Goal: Task Accomplishment & Management: Use online tool/utility

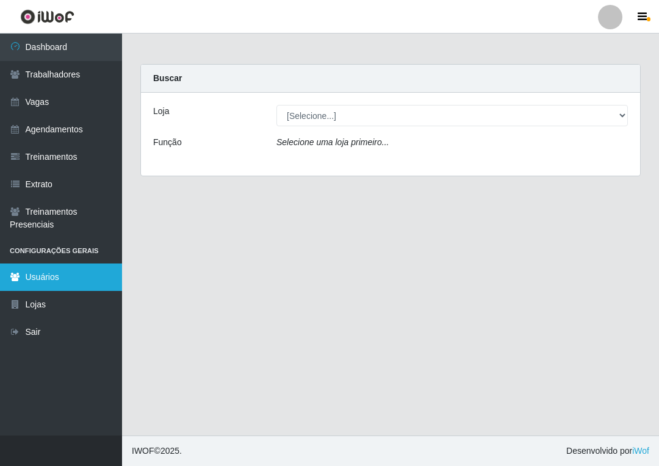
click at [65, 277] on link "Usuários" at bounding box center [61, 277] width 122 height 27
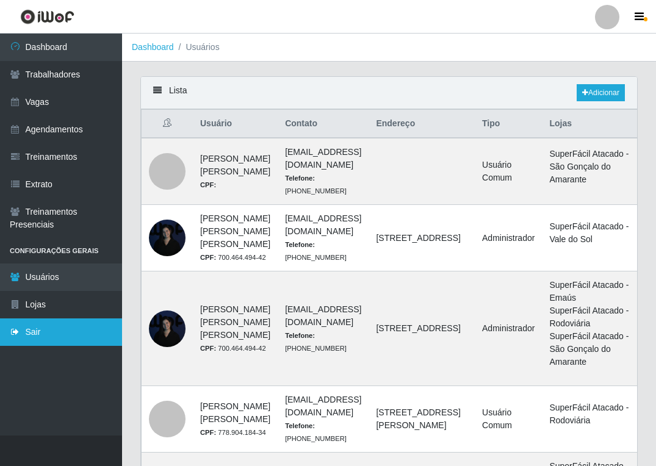
click at [46, 324] on link "Sair" at bounding box center [61, 332] width 122 height 27
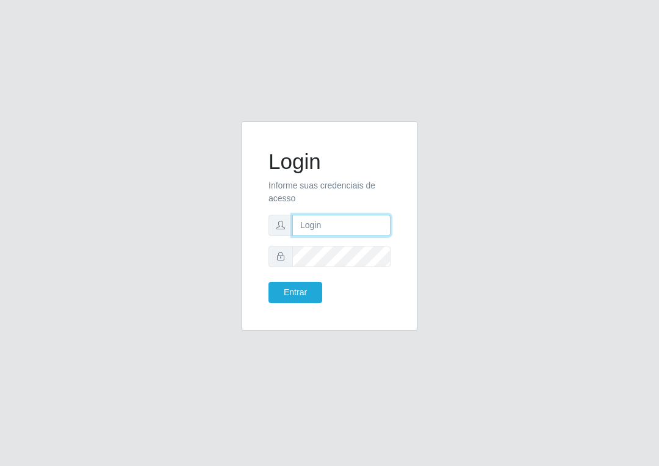
click at [320, 228] on input "text" at bounding box center [341, 225] width 98 height 21
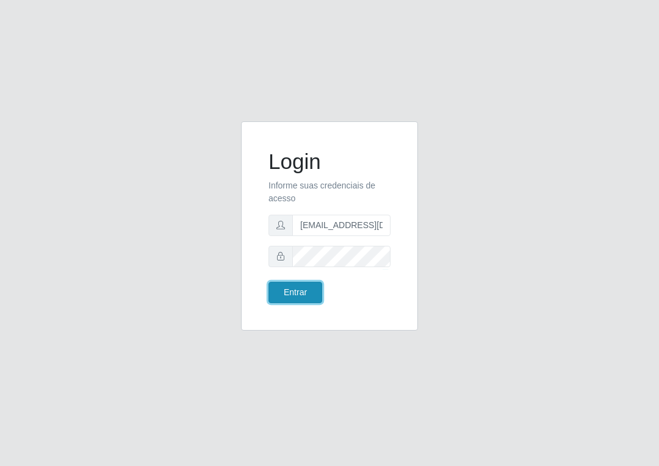
click at [317, 294] on button "Entrar" at bounding box center [296, 292] width 54 height 21
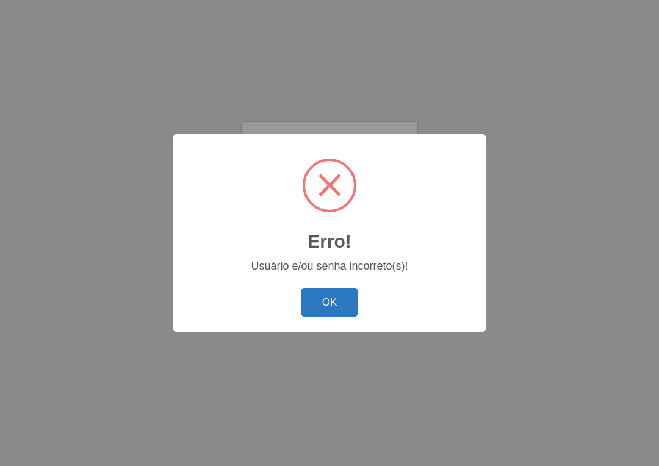
click at [327, 297] on button "OK" at bounding box center [330, 302] width 57 height 29
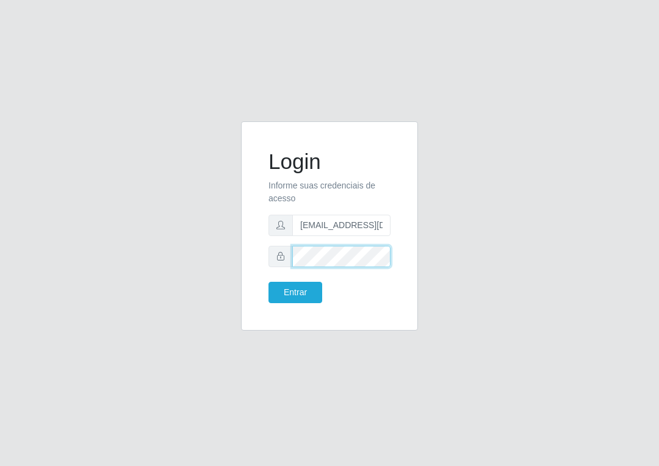
click at [288, 252] on div at bounding box center [330, 256] width 122 height 21
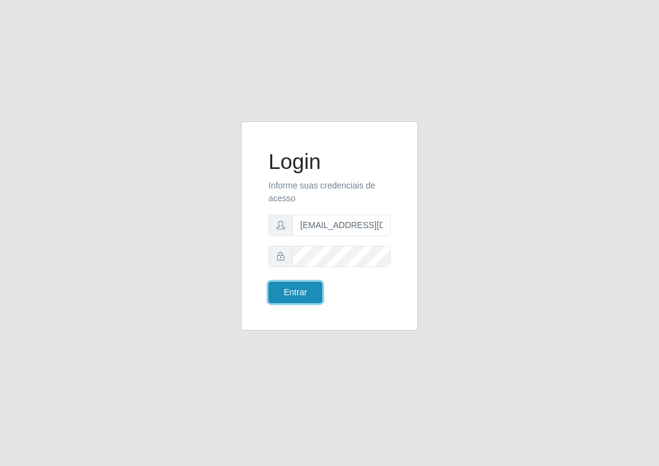
click at [313, 289] on button "Entrar" at bounding box center [296, 292] width 54 height 21
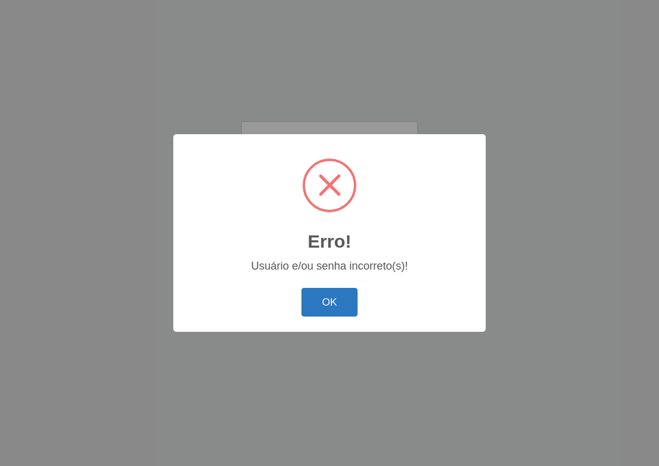
click at [328, 303] on button "OK" at bounding box center [330, 302] width 57 height 29
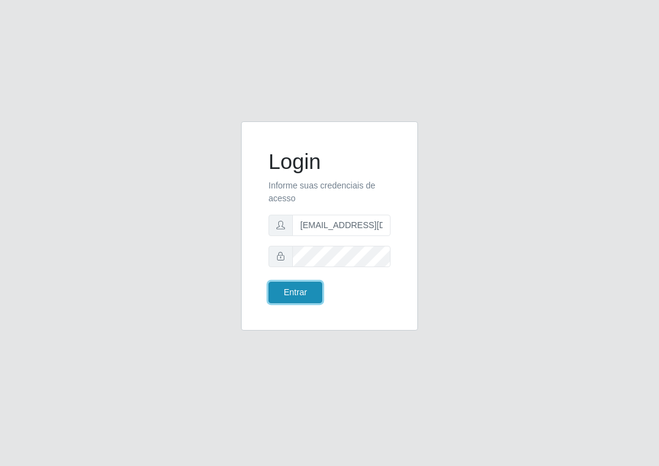
click at [294, 303] on button "Entrar" at bounding box center [296, 292] width 54 height 21
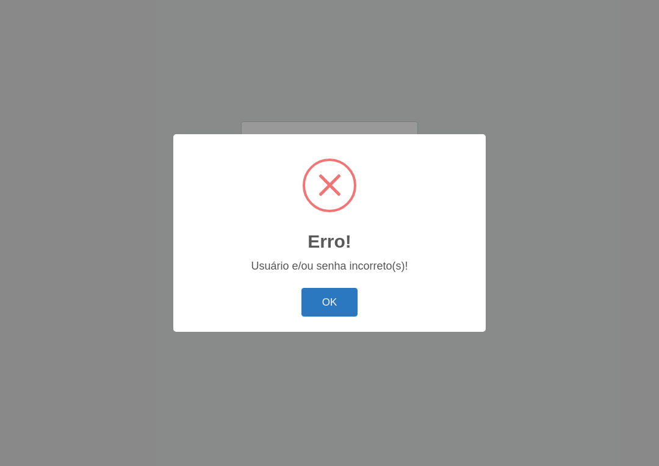
click at [332, 303] on button "OK" at bounding box center [330, 302] width 57 height 29
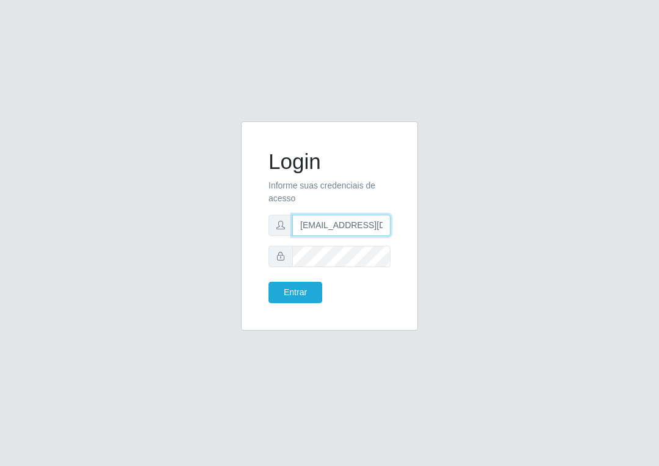
click at [315, 227] on input "raiafernandes145@gmail.com" at bounding box center [341, 225] width 98 height 21
click at [300, 296] on button "Entrar" at bounding box center [296, 292] width 54 height 21
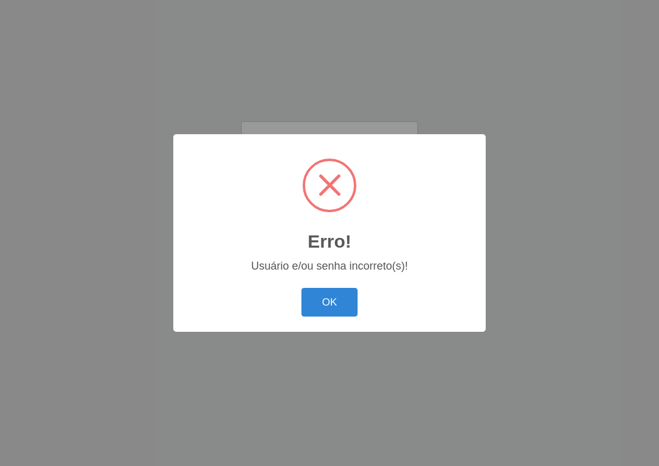
click at [335, 307] on button "OK" at bounding box center [330, 302] width 57 height 29
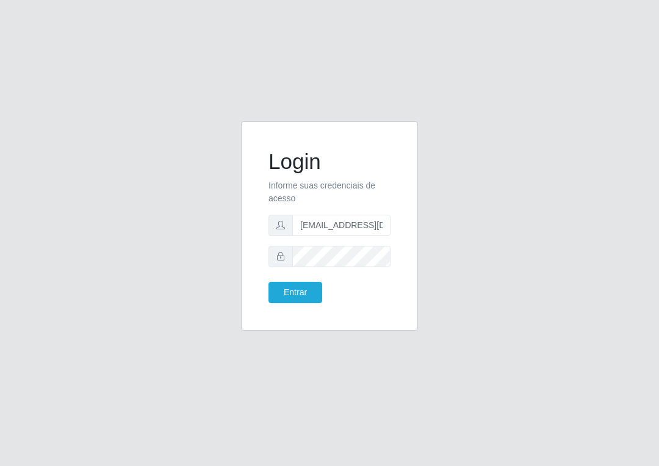
click at [285, 303] on div "Login Informe suas credenciais de acesso raizafernandes145@gmail.com Entrar" at bounding box center [329, 226] width 147 height 179
click at [286, 294] on button "Entrar" at bounding box center [296, 292] width 54 height 21
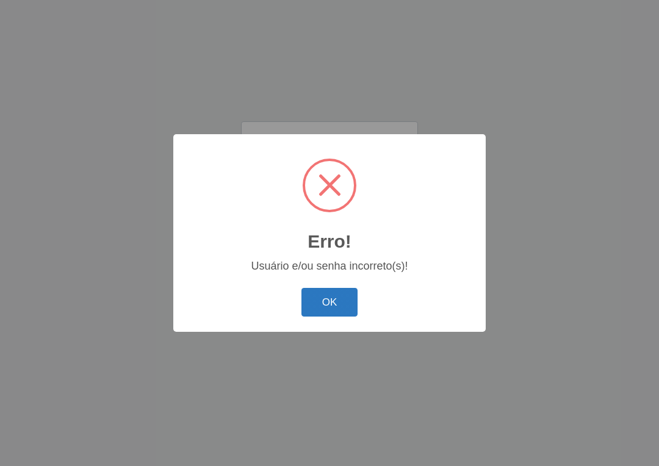
click at [314, 297] on button "OK" at bounding box center [330, 302] width 57 height 29
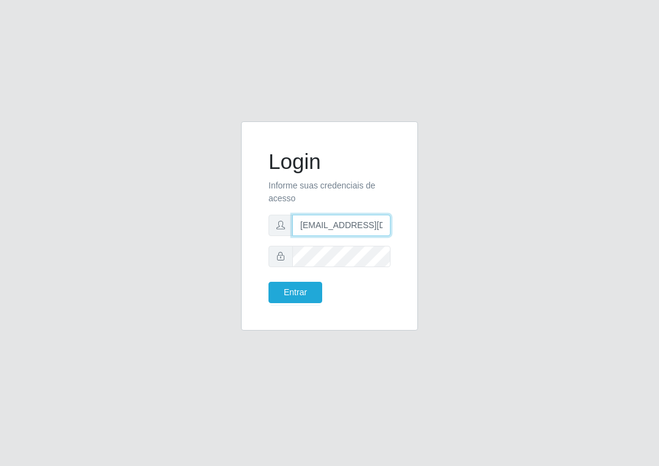
click at [389, 225] on input "raizafernandes145@gmail.com" at bounding box center [341, 225] width 98 height 21
click at [354, 233] on input "ail.com" at bounding box center [341, 225] width 98 height 21
type input "a"
click at [350, 239] on form "Login Informe suas credenciais de acesso Entrar" at bounding box center [330, 226] width 122 height 154
click at [336, 229] on input "text" at bounding box center [341, 225] width 98 height 21
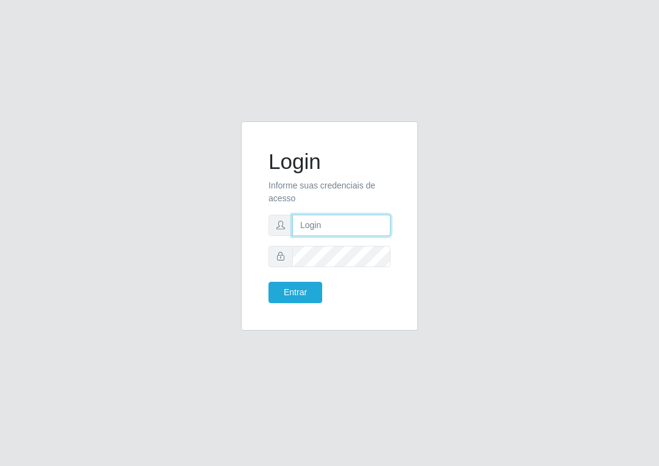
type input "raiafernandes145@gmail.com"
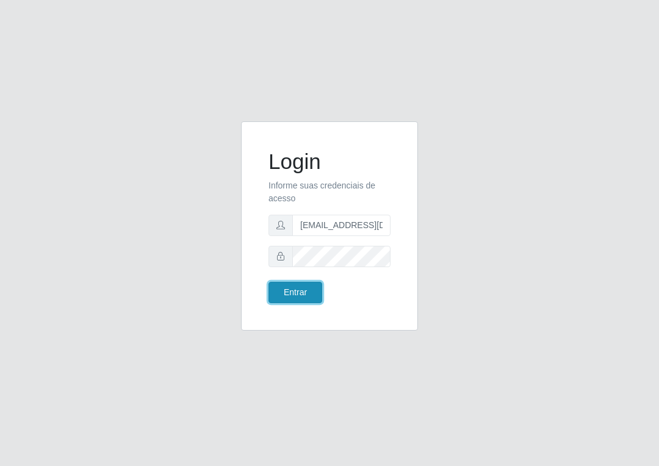
click at [312, 299] on button "Entrar" at bounding box center [296, 292] width 54 height 21
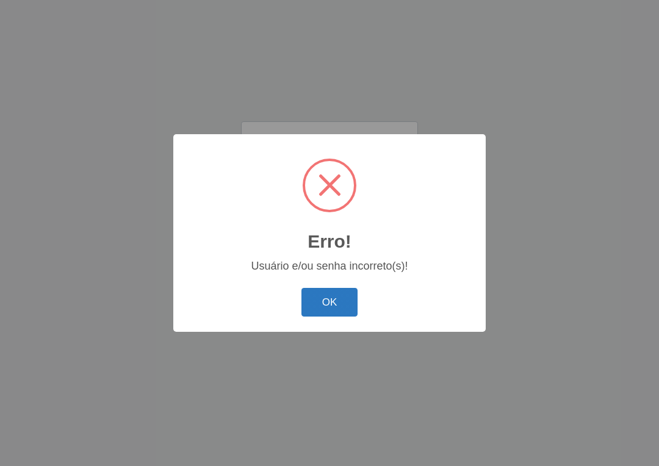
click at [336, 291] on button "OK" at bounding box center [330, 302] width 57 height 29
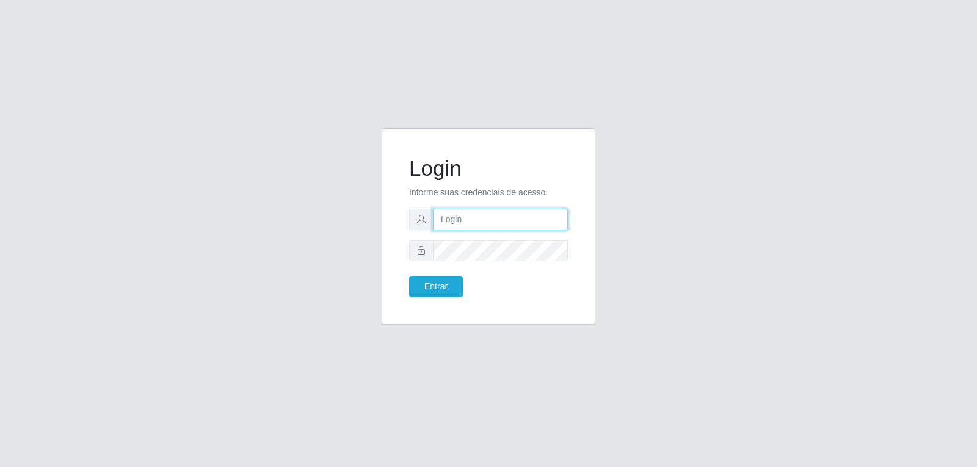
click at [451, 218] on input "text" at bounding box center [500, 219] width 135 height 21
click at [409, 276] on button "Entrar" at bounding box center [436, 286] width 54 height 21
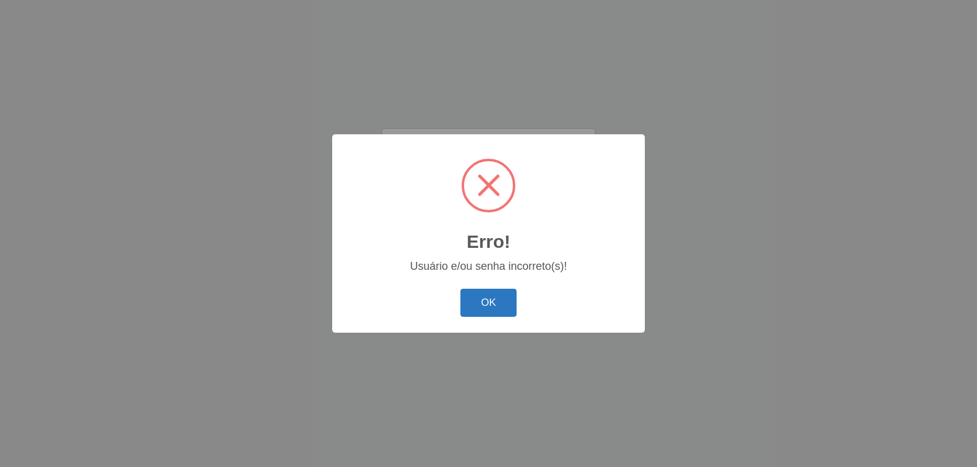
click at [472, 306] on button "OK" at bounding box center [488, 303] width 57 height 29
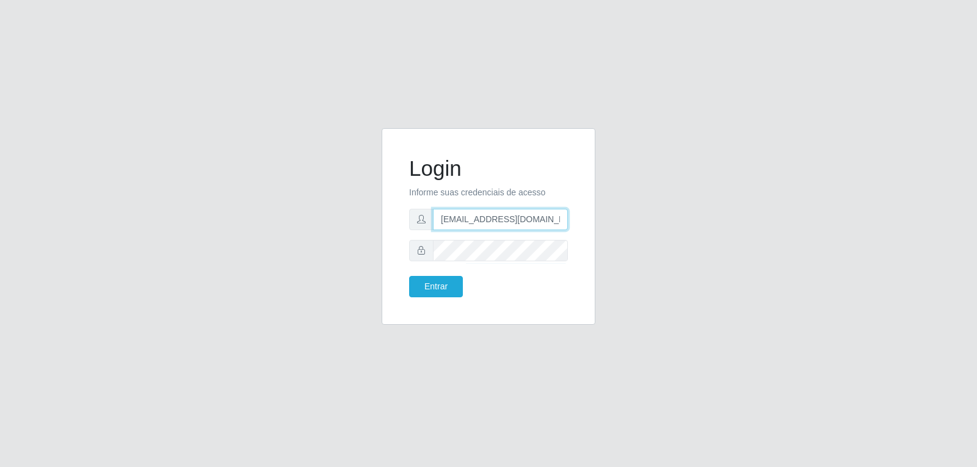
click at [563, 214] on input "raiafernandes145@gmail.com" at bounding box center [500, 219] width 135 height 21
drag, startPoint x: 429, startPoint y: 294, endPoint x: 430, endPoint y: 286, distance: 7.4
click at [429, 293] on button "Entrar" at bounding box center [436, 286] width 54 height 21
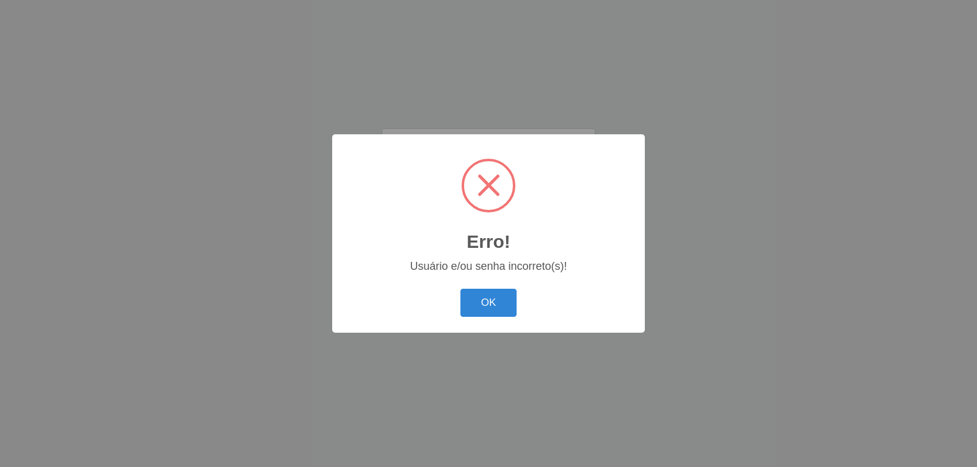
click at [493, 308] on button "OK" at bounding box center [488, 303] width 57 height 29
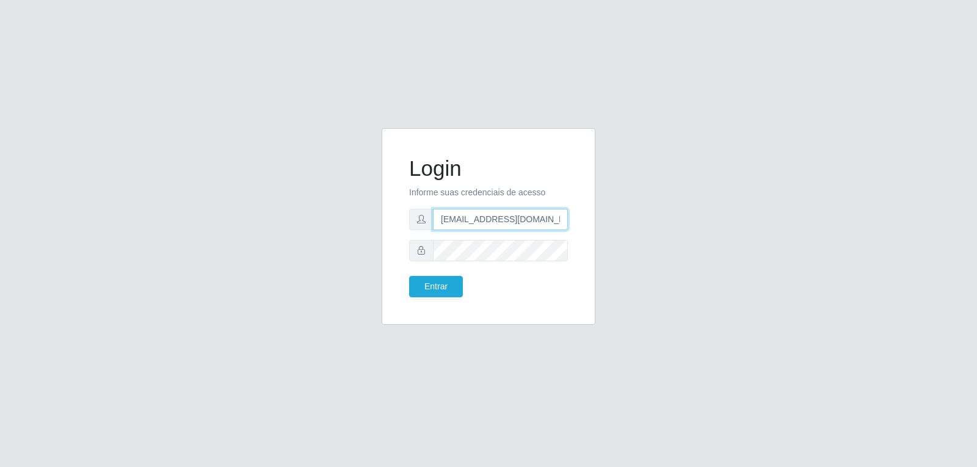
click at [443, 220] on input "raiafernandes145@gmail.com" at bounding box center [500, 219] width 135 height 21
type input "Raizafernandes145@gmail.com"
click at [437, 281] on button "Entrar" at bounding box center [436, 286] width 54 height 21
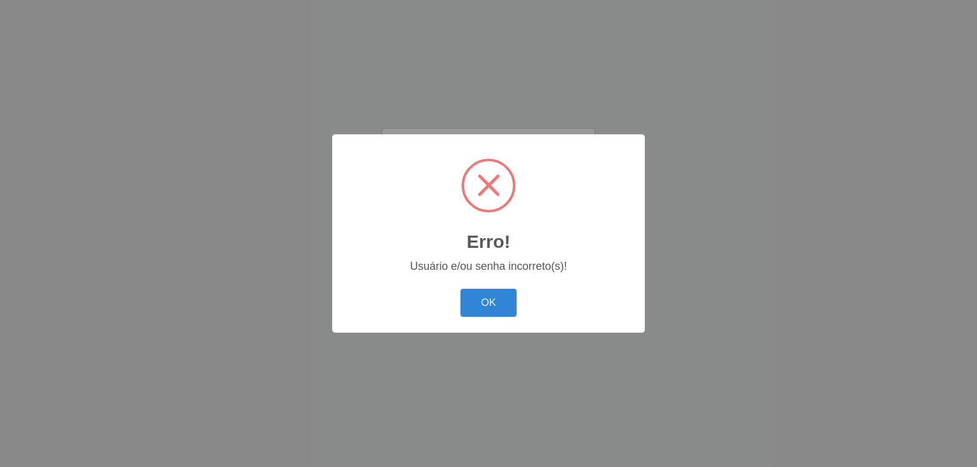
drag, startPoint x: 504, startPoint y: 313, endPoint x: 491, endPoint y: 311, distance: 13.5
click at [504, 313] on button "OK" at bounding box center [488, 303] width 57 height 29
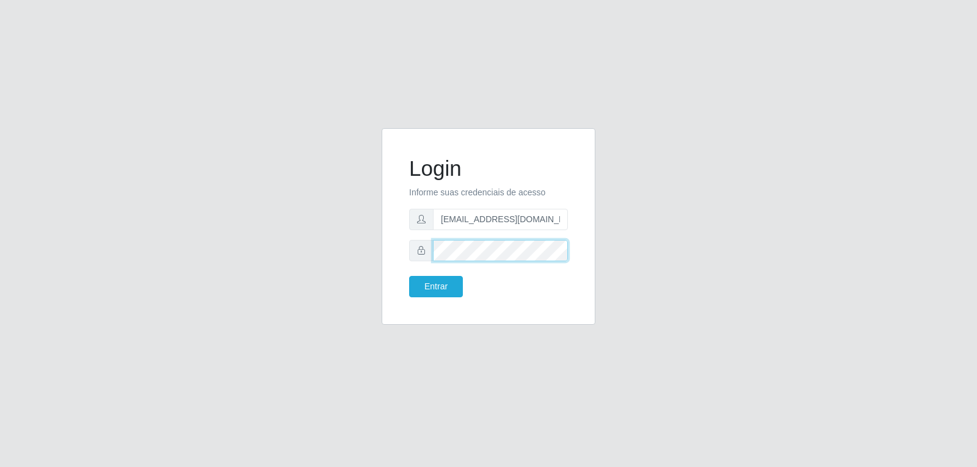
click at [420, 251] on div at bounding box center [488, 250] width 159 height 21
click at [433, 291] on button "Entrar" at bounding box center [436, 286] width 54 height 21
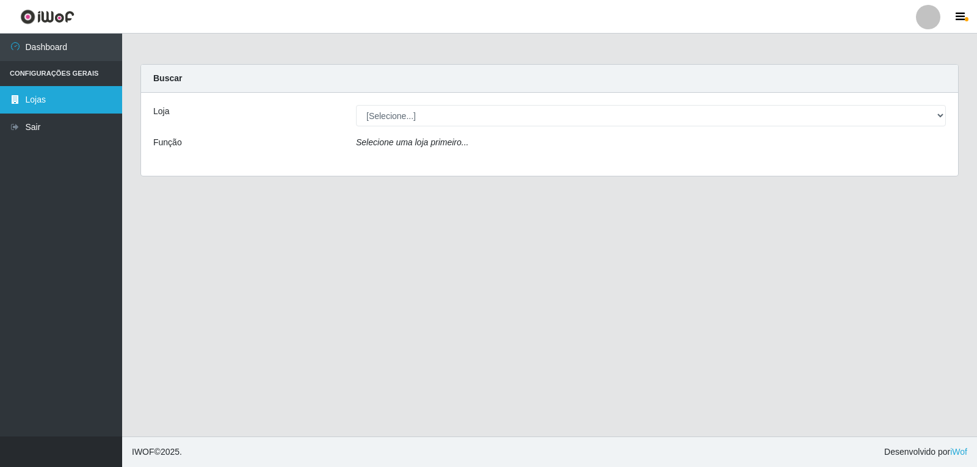
click at [17, 100] on icon at bounding box center [15, 99] width 11 height 9
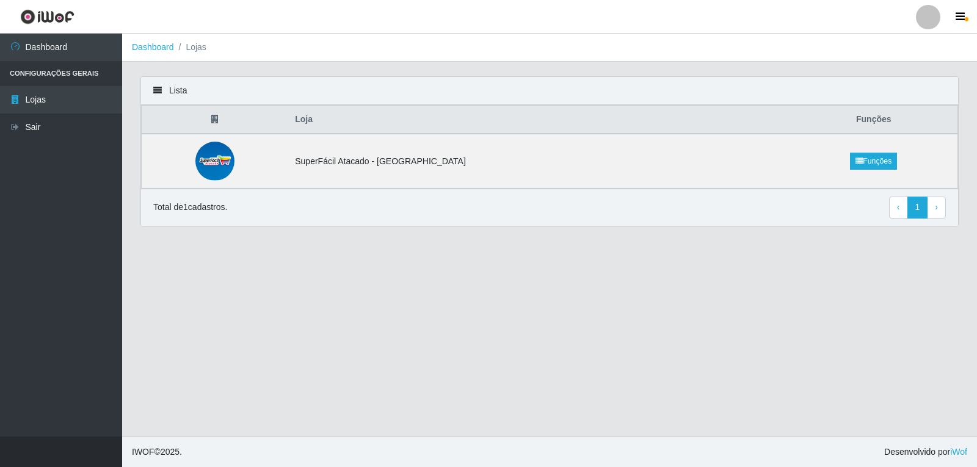
click at [880, 122] on th "Funções" at bounding box center [874, 120] width 168 height 29
click at [934, 211] on link "› Next" at bounding box center [936, 208] width 19 height 22
click at [938, 123] on th "Funções" at bounding box center [874, 120] width 168 height 29
click at [219, 117] on icon at bounding box center [214, 119] width 7 height 9
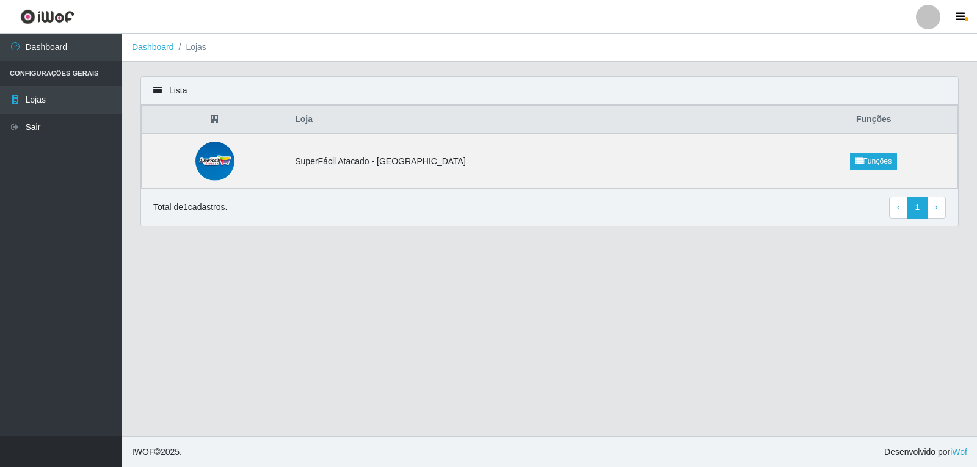
click at [219, 117] on icon at bounding box center [214, 119] width 7 height 9
click at [154, 87] on icon at bounding box center [157, 90] width 9 height 9
click at [897, 211] on span "‹" at bounding box center [898, 207] width 3 height 10
click at [21, 130] on link "Sair" at bounding box center [61, 127] width 122 height 27
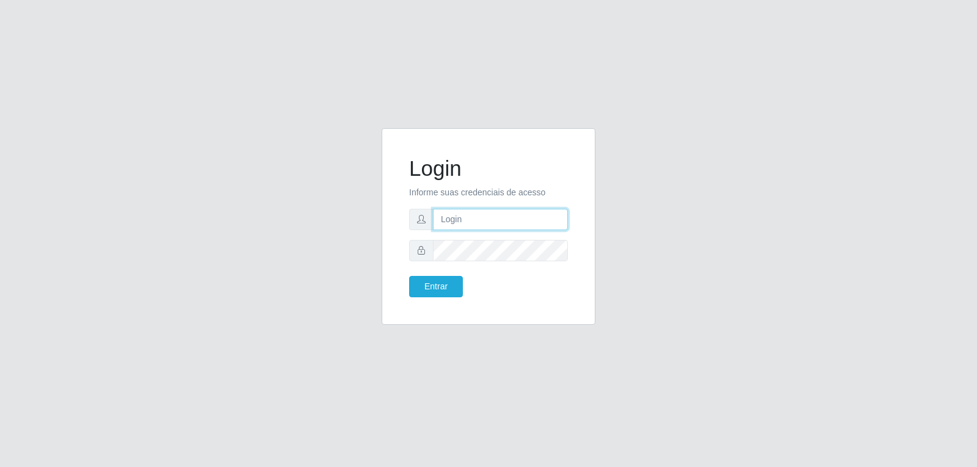
click at [478, 223] on input "text" at bounding box center [500, 219] width 135 height 21
type input "[EMAIL_ADDRESS][DOMAIN_NAME]"
click at [433, 286] on button "Entrar" at bounding box center [436, 286] width 54 height 21
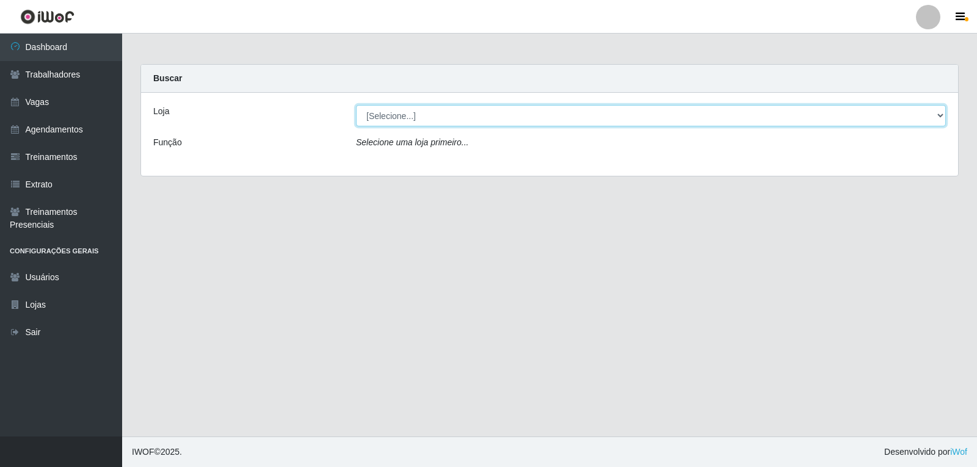
click at [937, 118] on select "[Selecione...] SuperFácil Atacado - Alto de São Manoel SuperFácil Atacado - Ema…" at bounding box center [651, 115] width 590 height 21
select select "504"
click at [356, 105] on select "[Selecione...] SuperFácil Atacado - Alto de São Manoel SuperFácil Atacado - Ema…" at bounding box center [651, 115] width 590 height 21
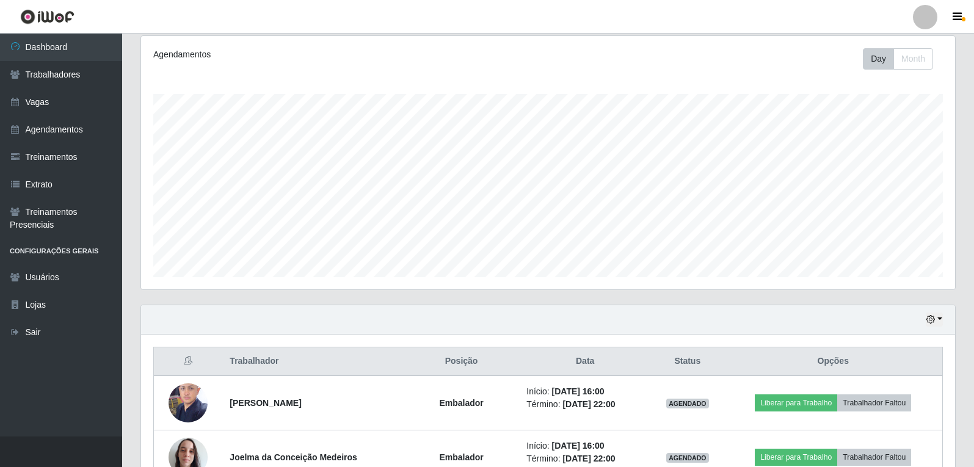
scroll to position [38, 0]
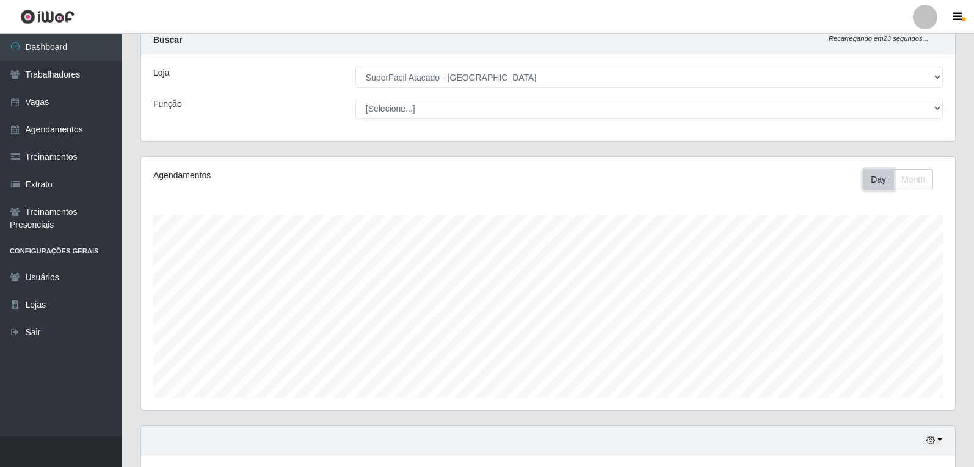
click at [874, 183] on button "Day" at bounding box center [878, 179] width 31 height 21
click at [924, 183] on button "Month" at bounding box center [913, 179] width 40 height 21
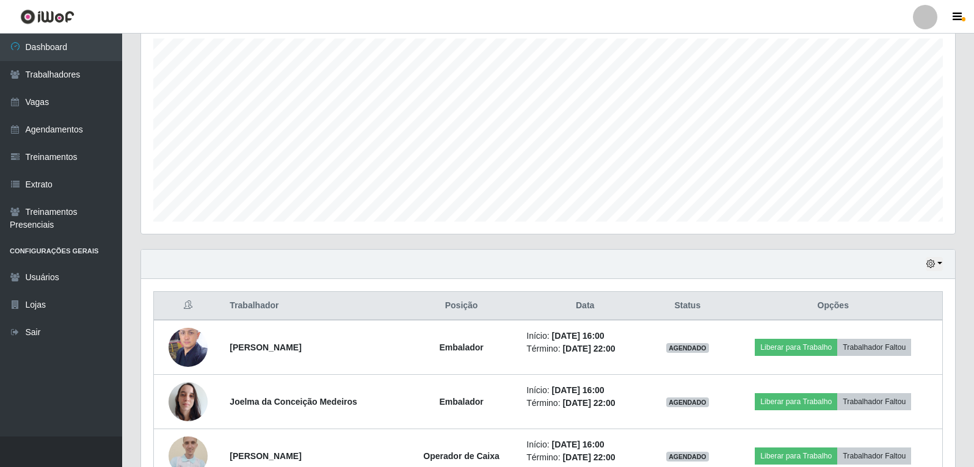
scroll to position [222, 0]
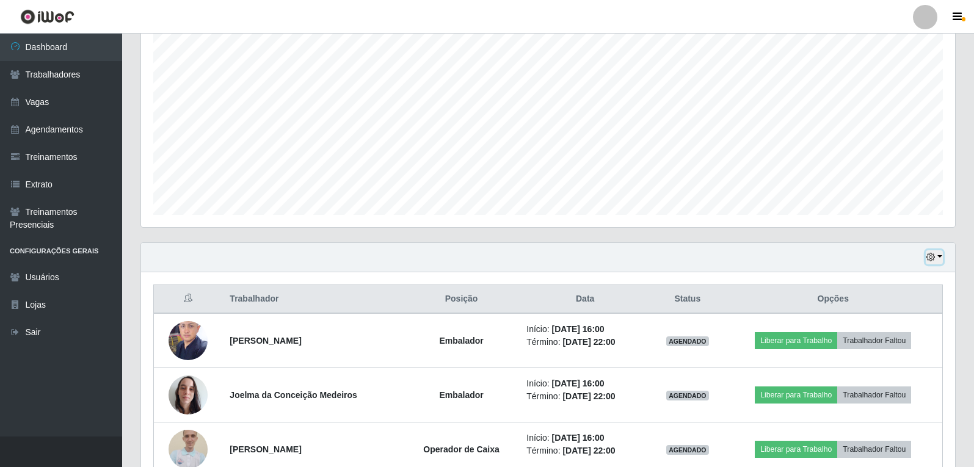
click at [938, 256] on button "button" at bounding box center [934, 257] width 17 height 14
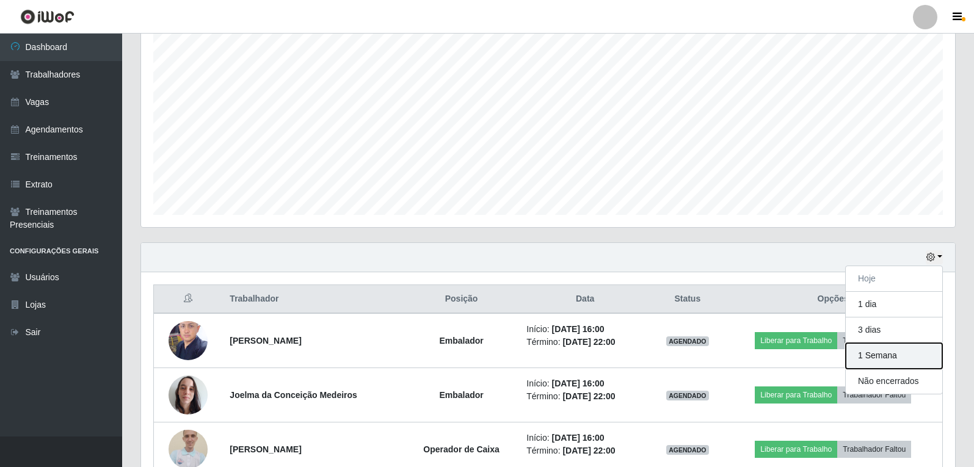
click at [886, 363] on button "1 Semana" at bounding box center [894, 356] width 96 height 26
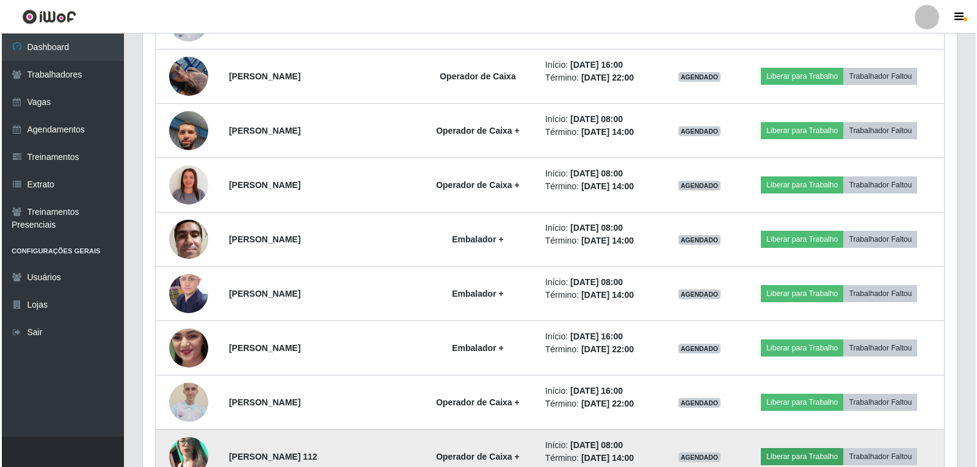
scroll to position [710, 0]
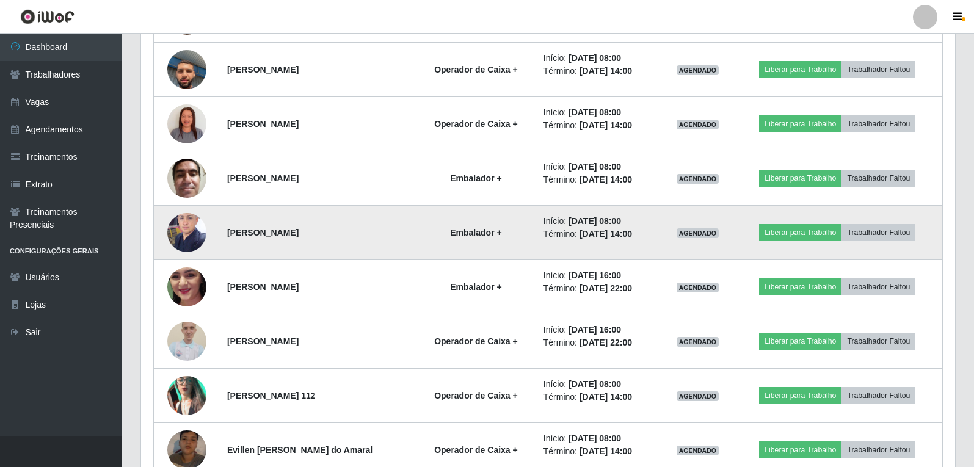
click at [183, 227] on img at bounding box center [186, 232] width 39 height 52
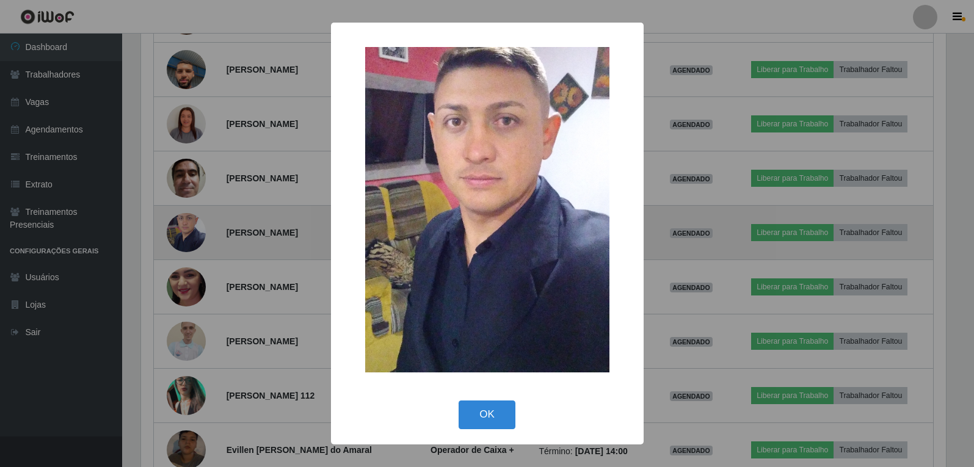
scroll to position [253, 808]
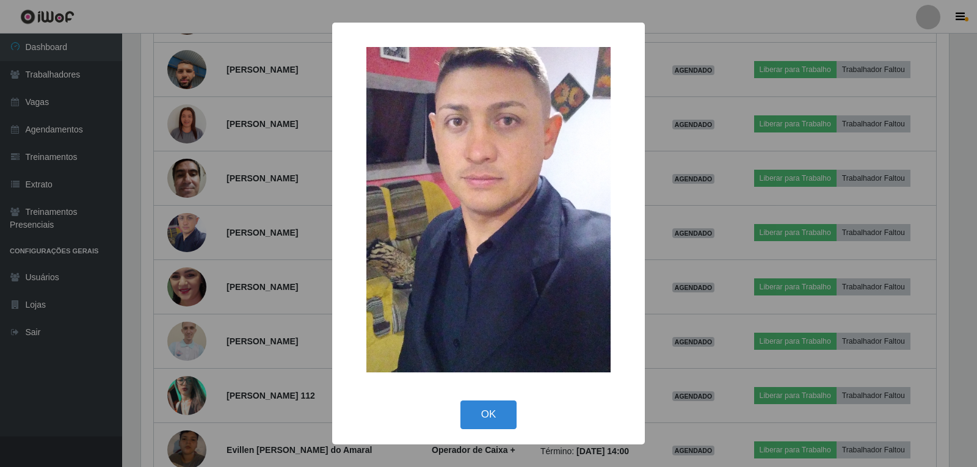
click at [297, 303] on div "× OK Cancel" at bounding box center [488, 233] width 977 height 467
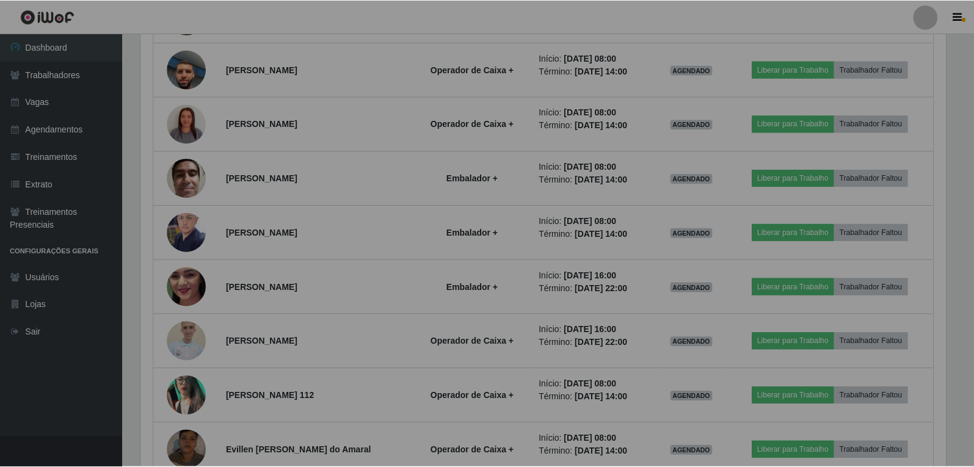
scroll to position [253, 814]
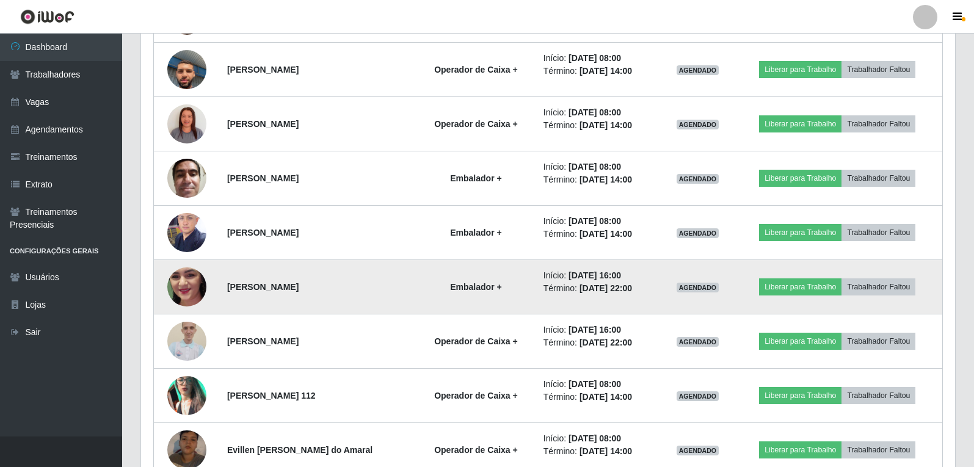
click at [181, 290] on img at bounding box center [186, 287] width 39 height 87
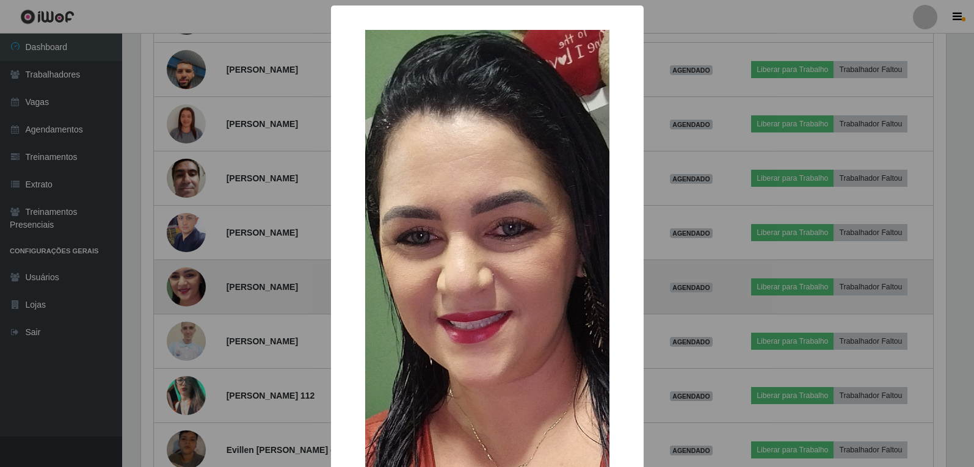
scroll to position [253, 808]
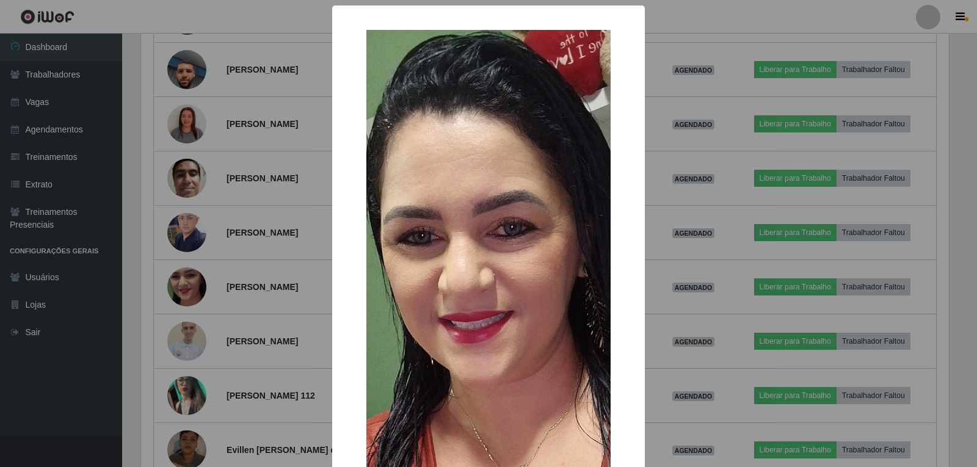
click at [271, 292] on div "× OK Cancel" at bounding box center [488, 233] width 977 height 467
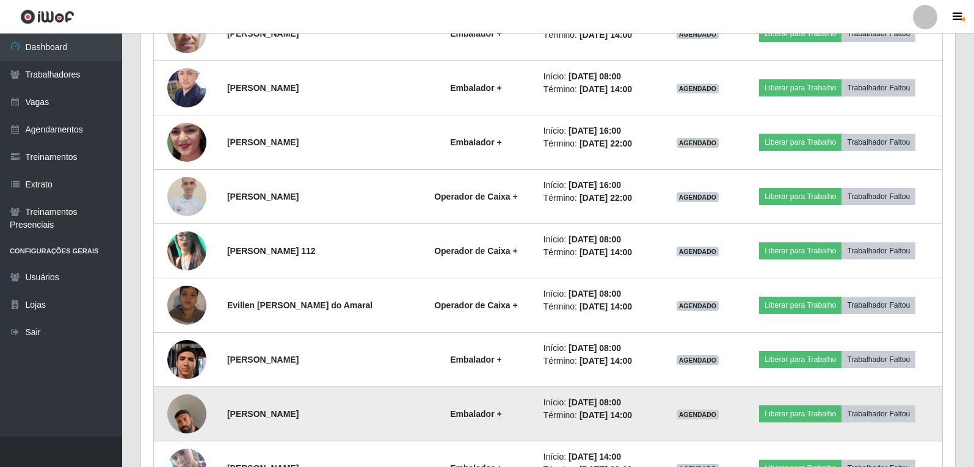
scroll to position [893, 0]
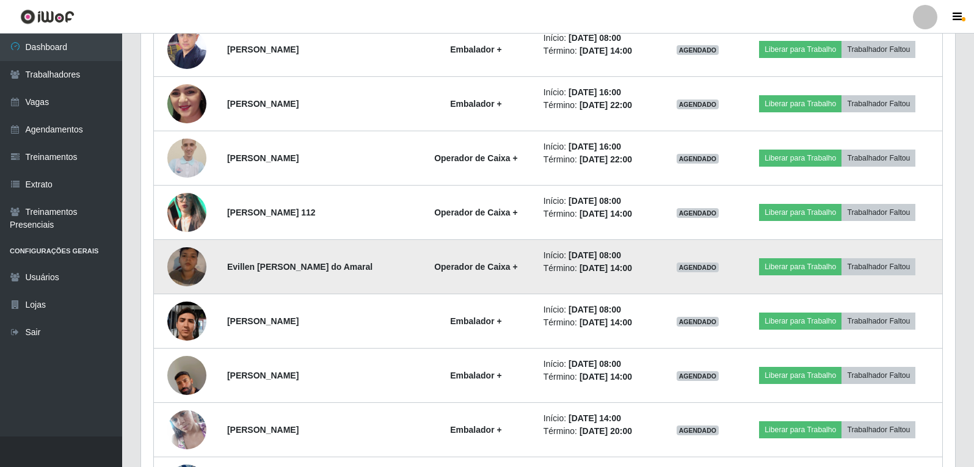
click at [187, 259] on img at bounding box center [186, 267] width 39 height 70
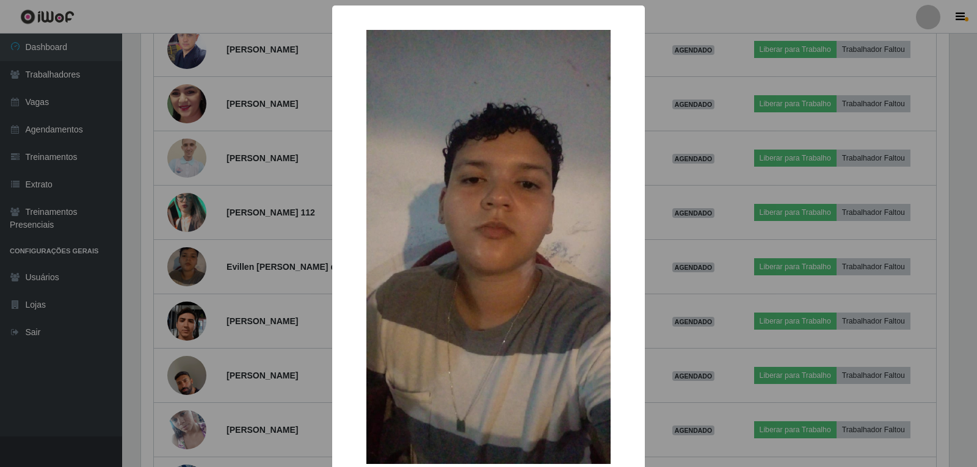
click at [294, 306] on div "× OK Cancel" at bounding box center [488, 233] width 977 height 467
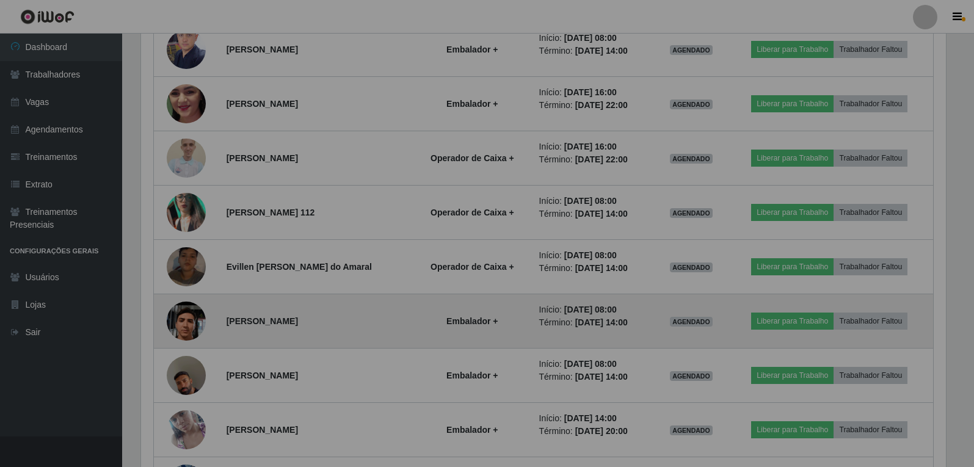
scroll to position [253, 814]
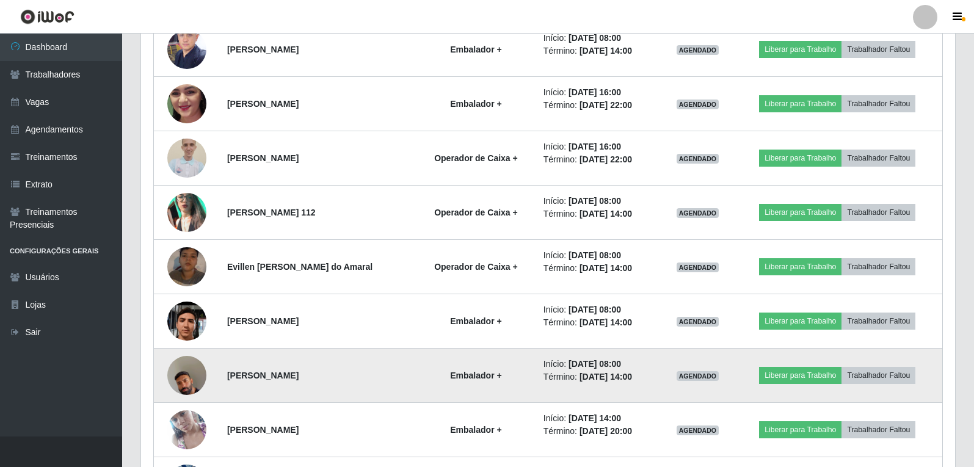
click at [179, 382] on img at bounding box center [186, 376] width 39 height 70
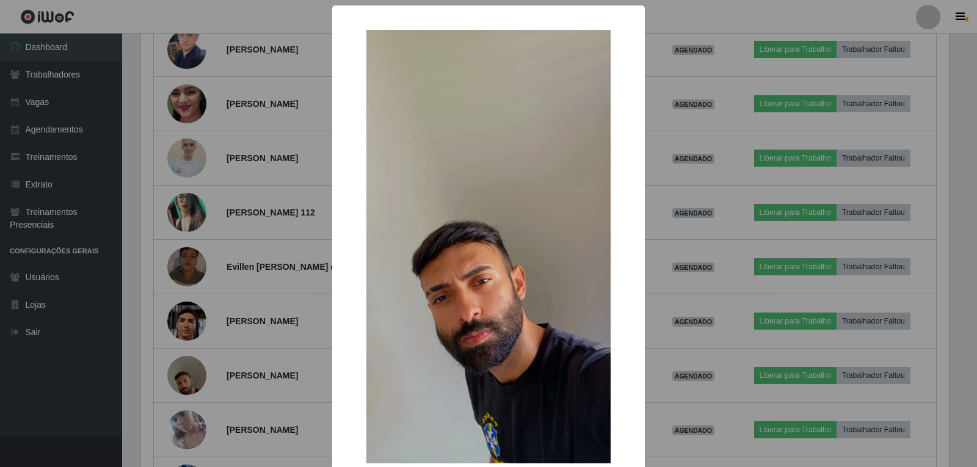
click at [238, 399] on div "× OK Cancel" at bounding box center [488, 233] width 977 height 467
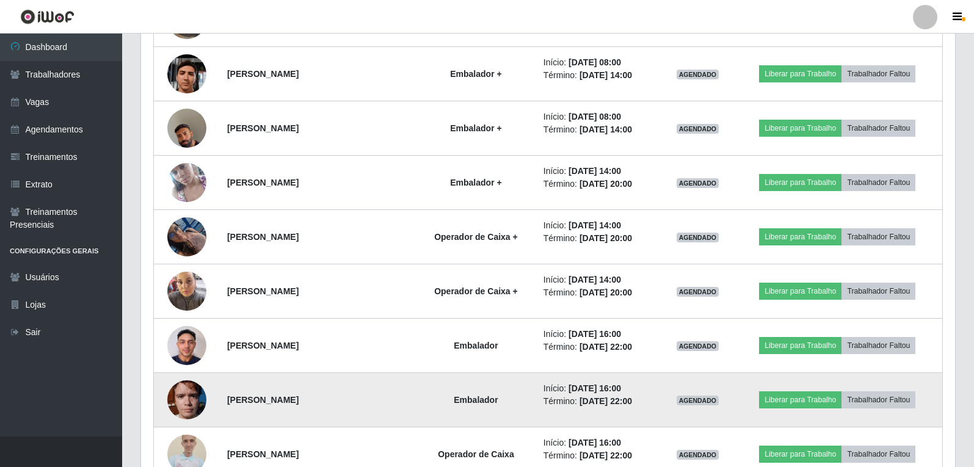
scroll to position [1198, 0]
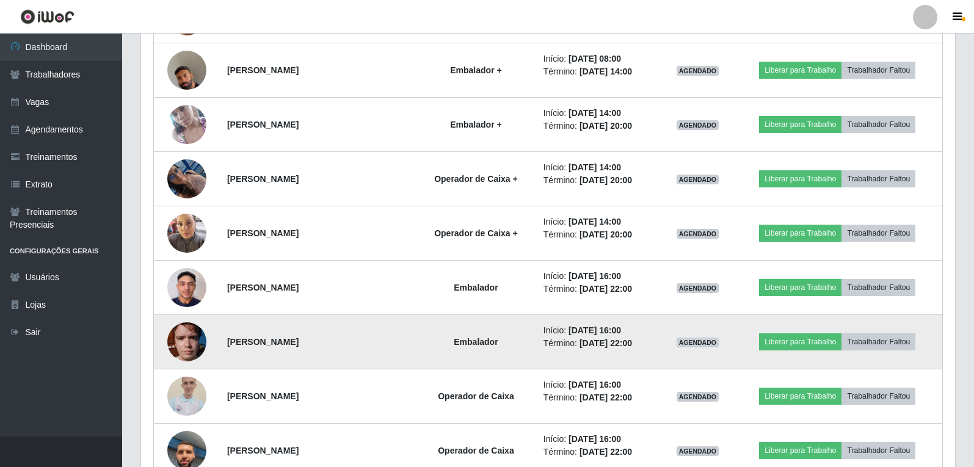
click at [194, 339] on img at bounding box center [186, 342] width 39 height 52
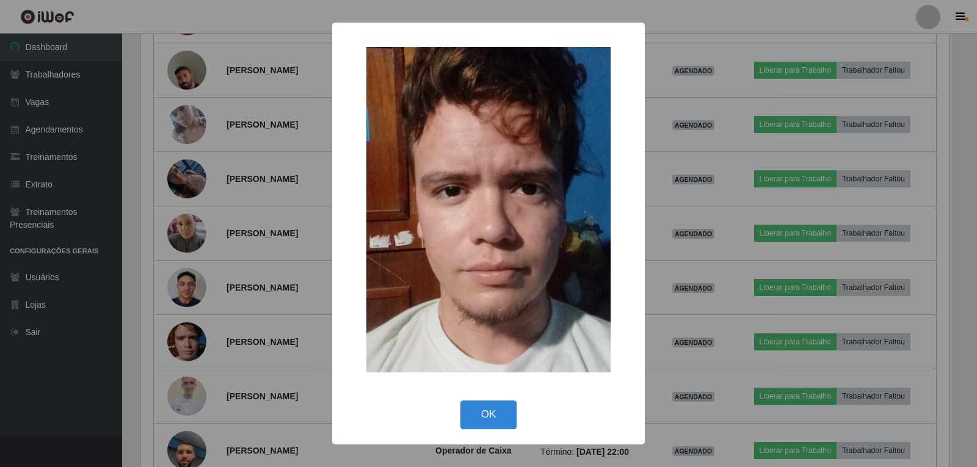
click at [303, 325] on div "× OK Cancel" at bounding box center [488, 233] width 977 height 467
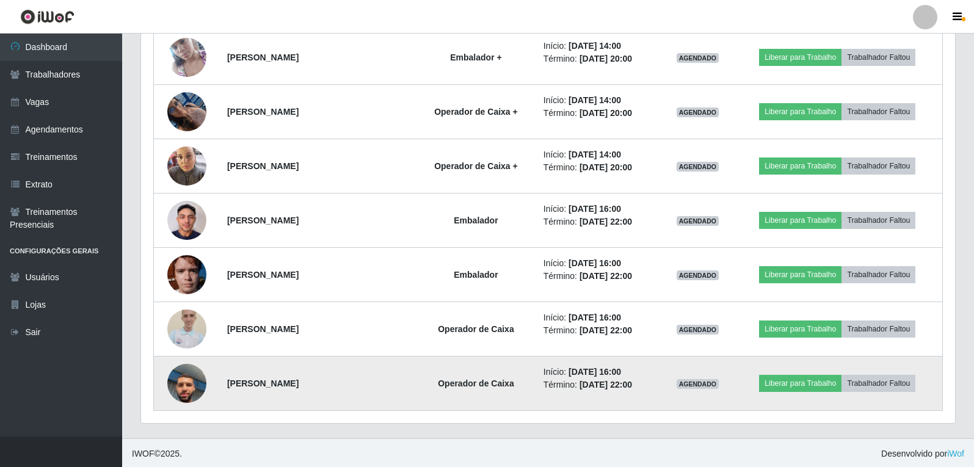
scroll to position [1267, 0]
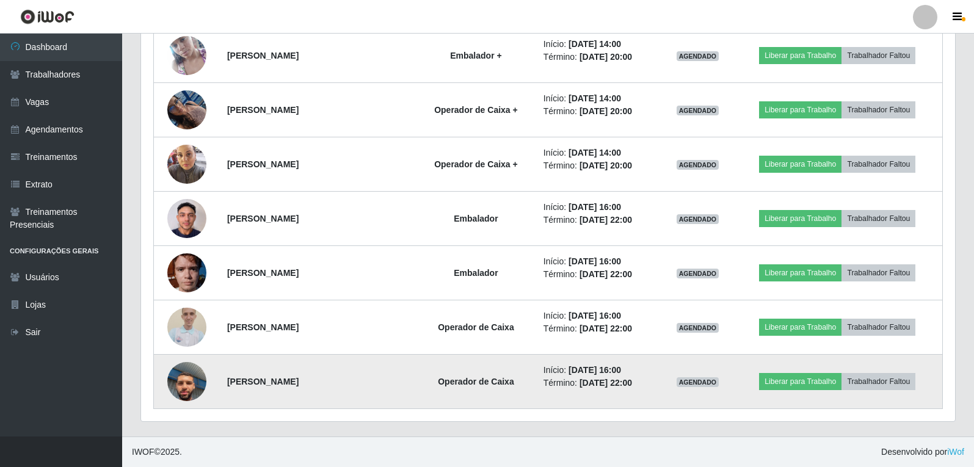
click at [183, 379] on img at bounding box center [186, 382] width 39 height 70
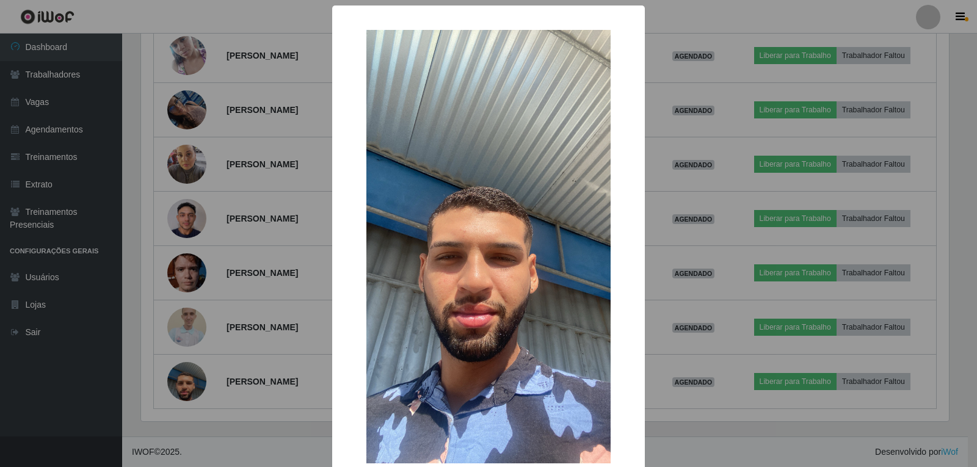
click at [241, 254] on div "× OK Cancel" at bounding box center [488, 233] width 977 height 467
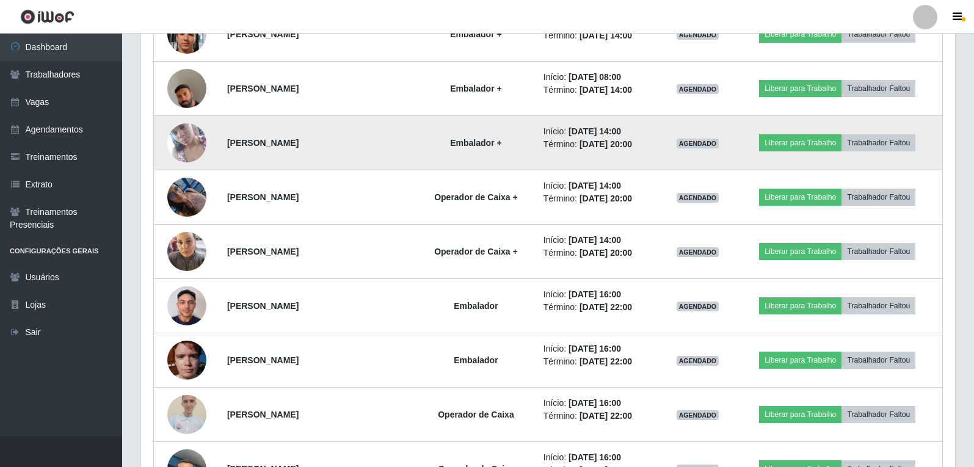
scroll to position [0, 0]
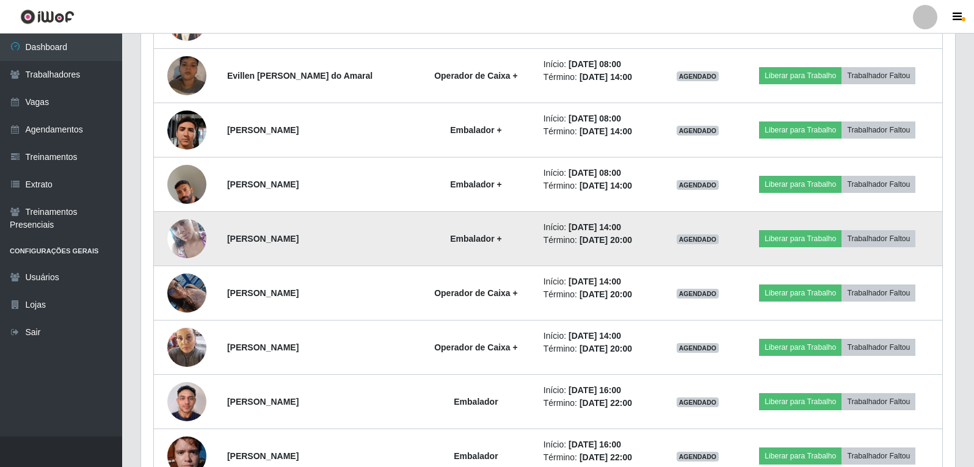
click at [186, 239] on img at bounding box center [186, 239] width 39 height 70
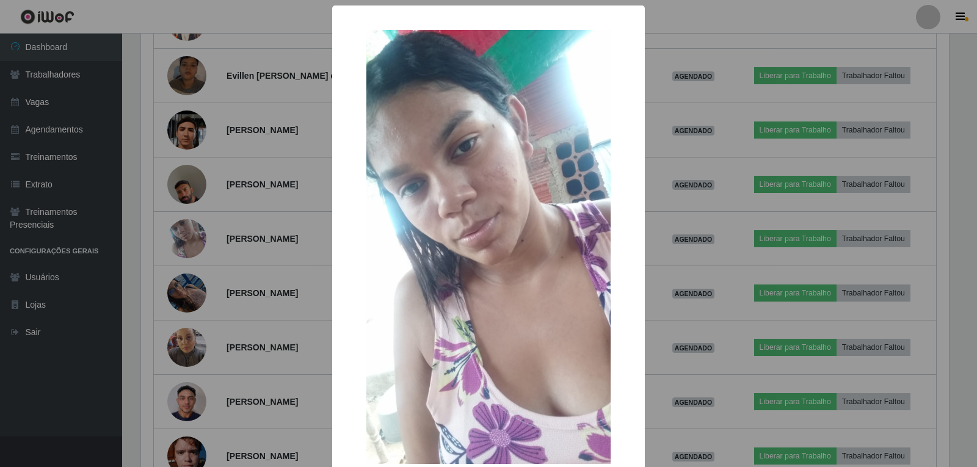
click at [254, 271] on div "× OK Cancel" at bounding box center [488, 233] width 977 height 467
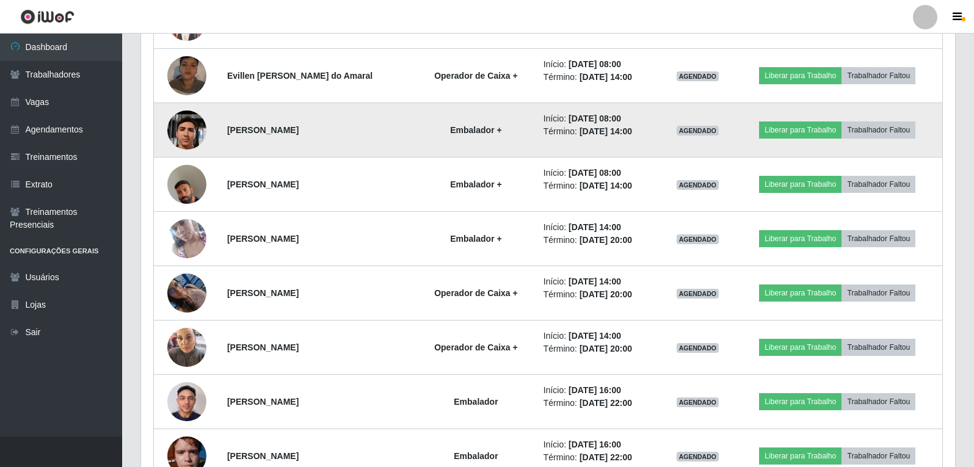
click at [172, 131] on img at bounding box center [186, 130] width 39 height 87
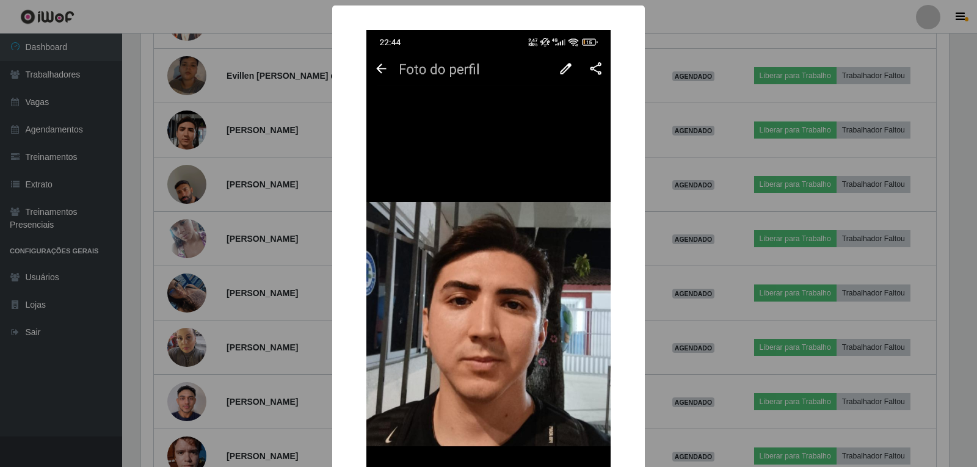
click at [286, 155] on div "× OK Cancel" at bounding box center [488, 233] width 977 height 467
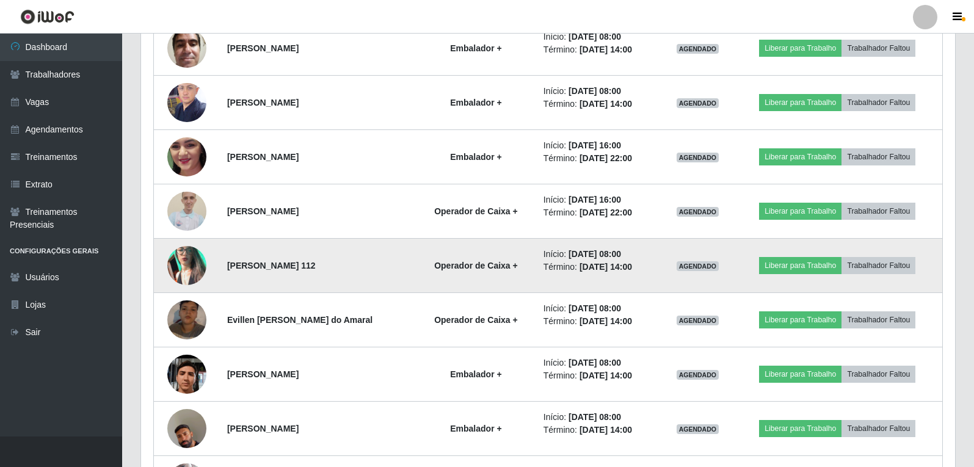
click at [168, 266] on img at bounding box center [186, 266] width 39 height 70
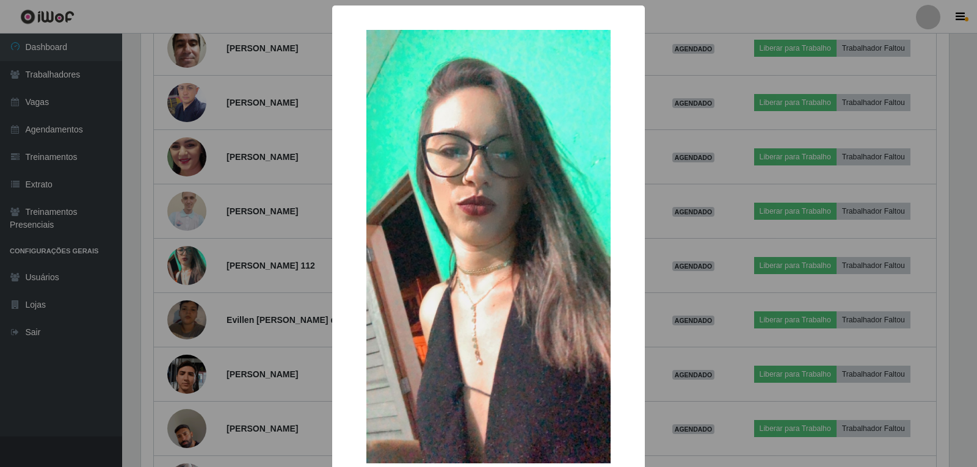
click at [281, 286] on div "× OK Cancel" at bounding box center [488, 233] width 977 height 467
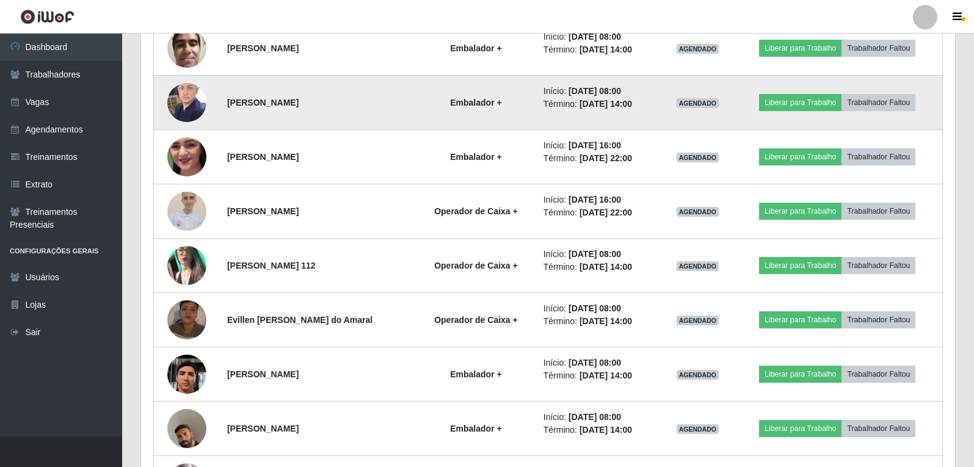
click at [191, 92] on img at bounding box center [186, 102] width 39 height 52
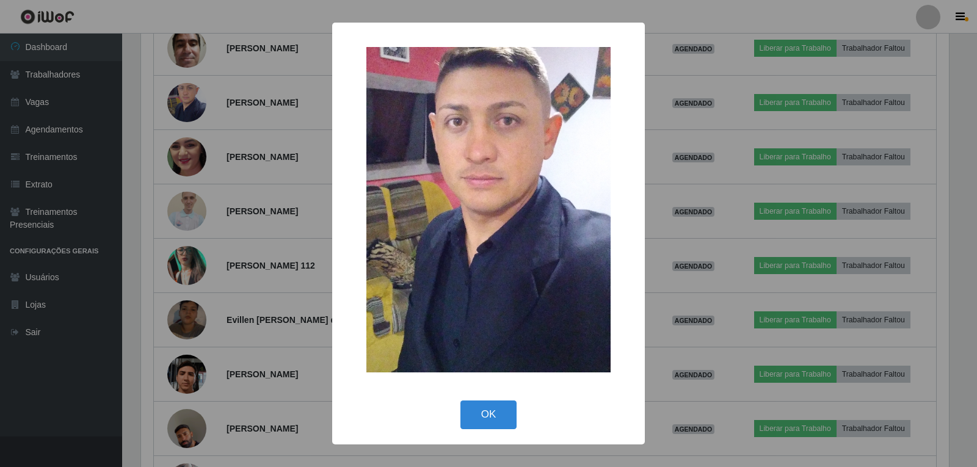
click at [270, 243] on div "× OK Cancel" at bounding box center [488, 233] width 977 height 467
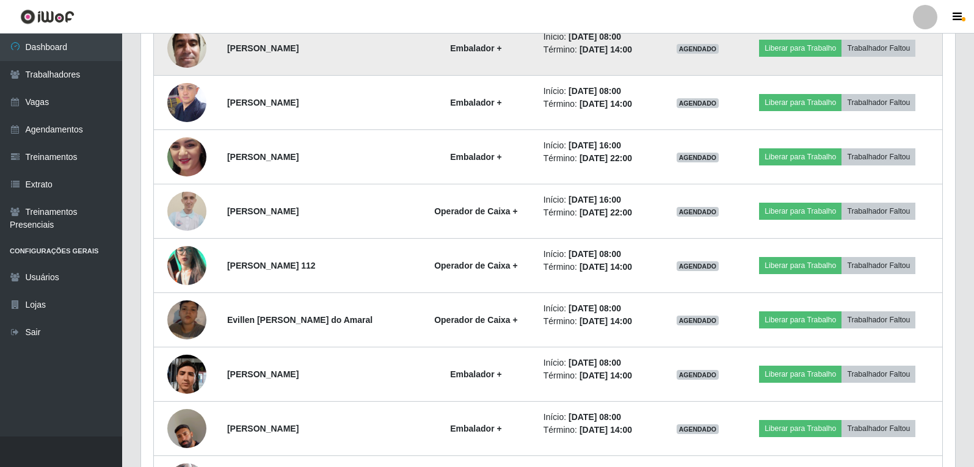
click at [187, 50] on img at bounding box center [186, 48] width 39 height 52
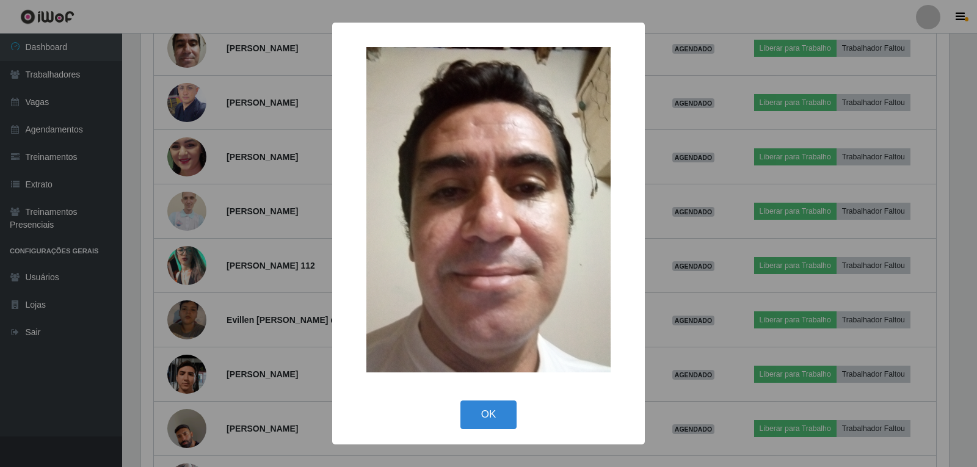
click at [285, 218] on div "× OK Cancel" at bounding box center [488, 233] width 977 height 467
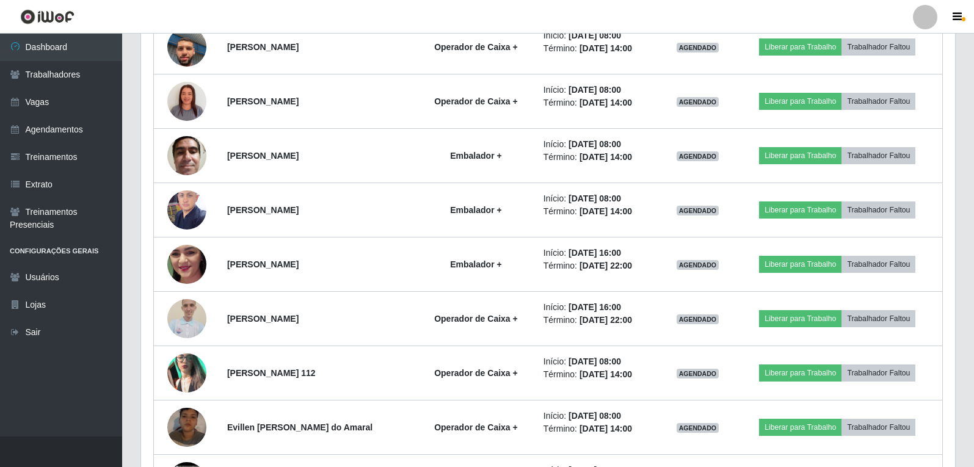
scroll to position [718, 0]
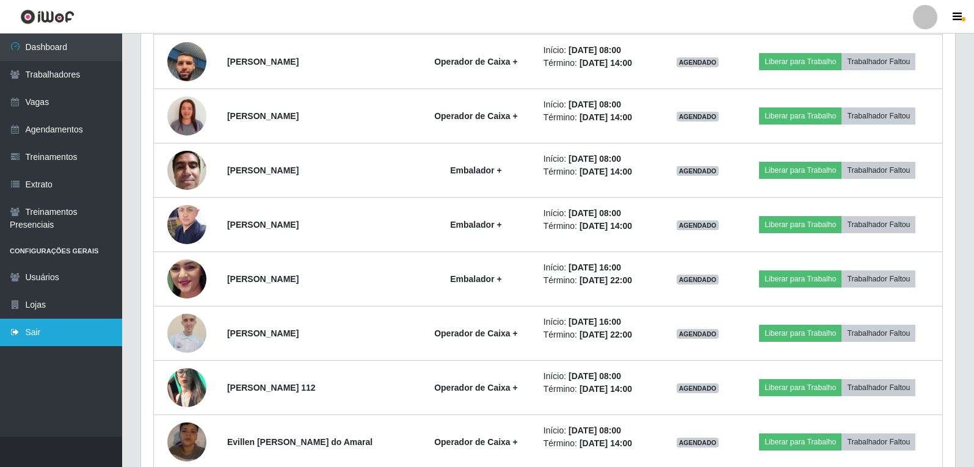
click at [8, 324] on link "Sair" at bounding box center [61, 332] width 122 height 27
